Goal: Go to known website: Go to known website

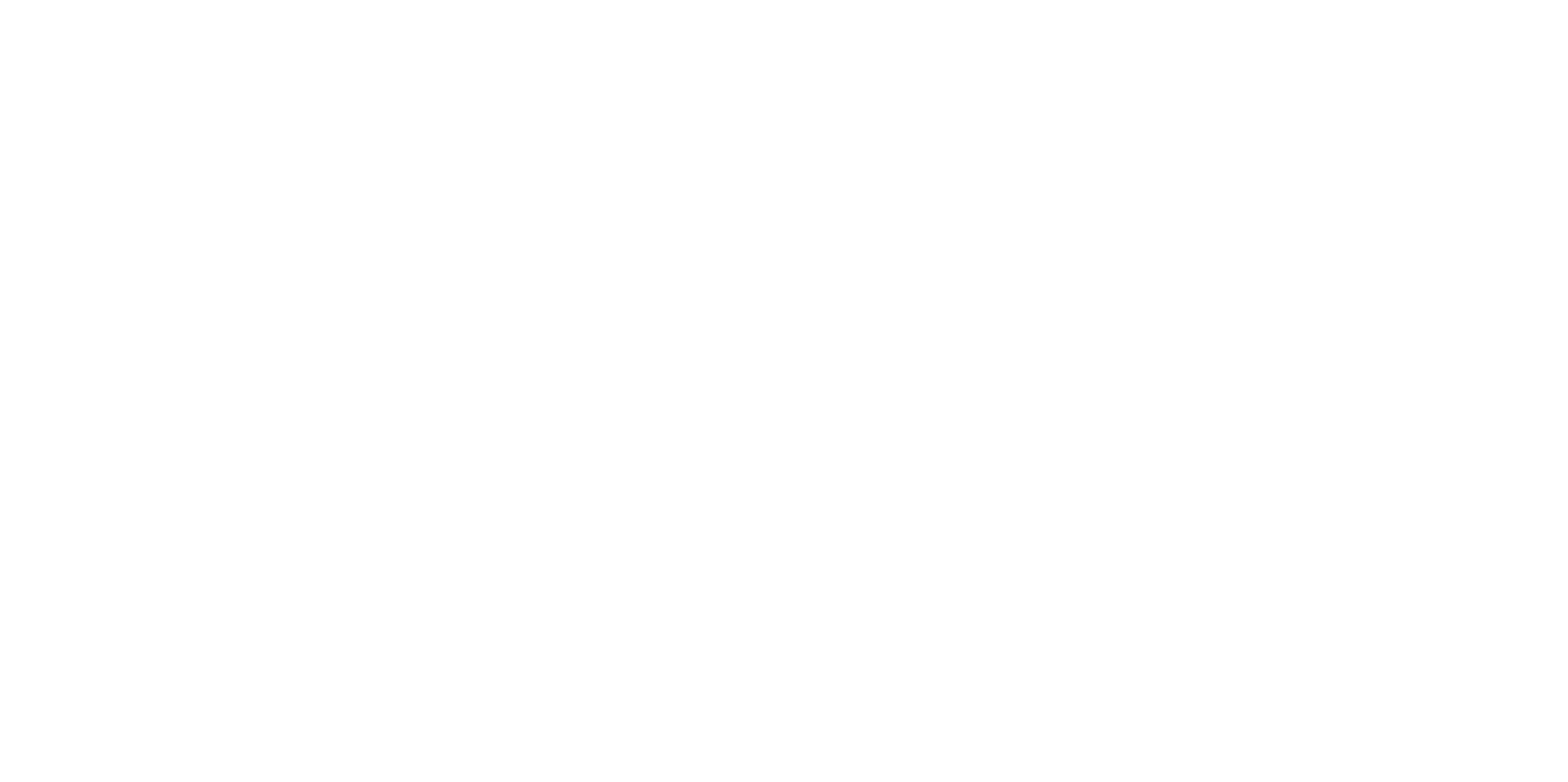
click at [781, 477] on main at bounding box center [784, 391] width 1568 height 782
click at [774, 486] on div at bounding box center [784, 391] width 1568 height 782
